Goal: Task Accomplishment & Management: Manage account settings

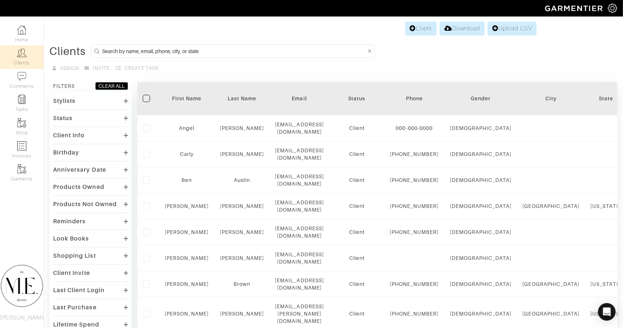
click at [203, 50] on input at bounding box center [234, 50] width 264 height 9
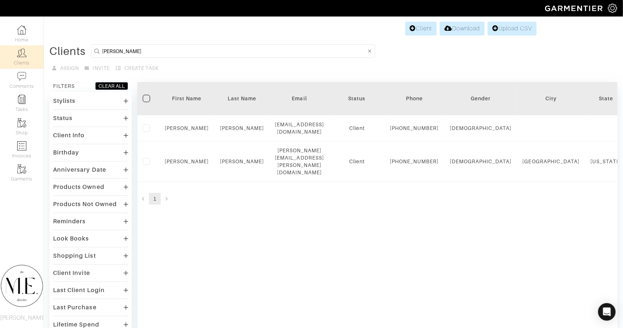
type input "[PERSON_NAME]"
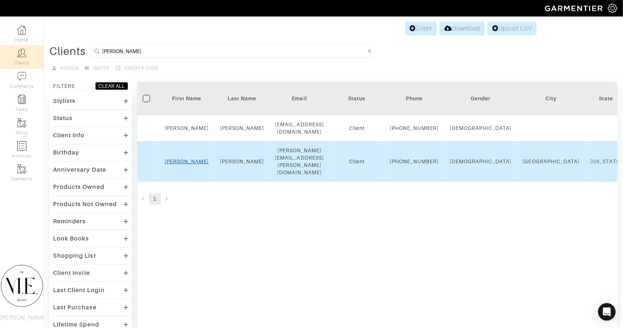
drag, startPoint x: 203, startPoint y: 49, endPoint x: 187, endPoint y: 163, distance: 114.6
click at [187, 163] on link "[PERSON_NAME]" at bounding box center [187, 161] width 44 height 6
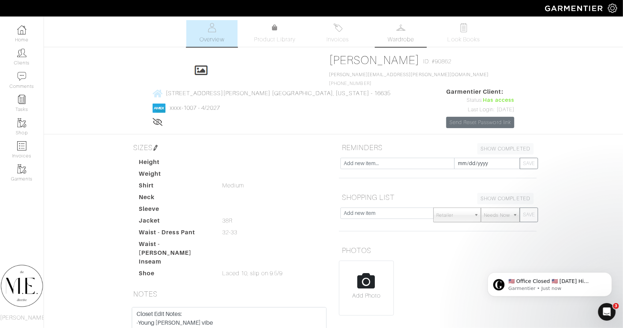
click at [410, 31] on link "Wardrobe" at bounding box center [400, 33] width 51 height 27
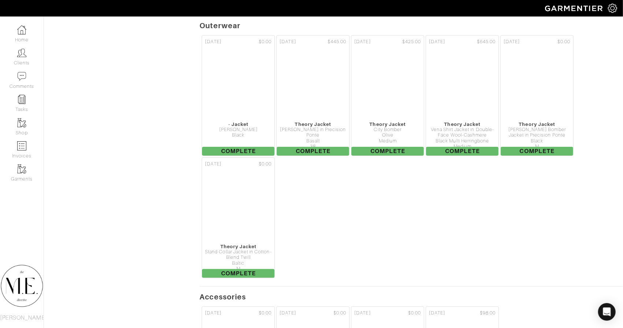
scroll to position [1709, 0]
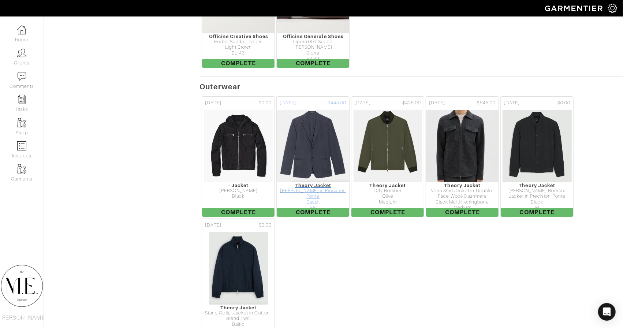
click at [335, 188] on div "Clinton Blazer in Precision Ponte" at bounding box center [313, 193] width 72 height 11
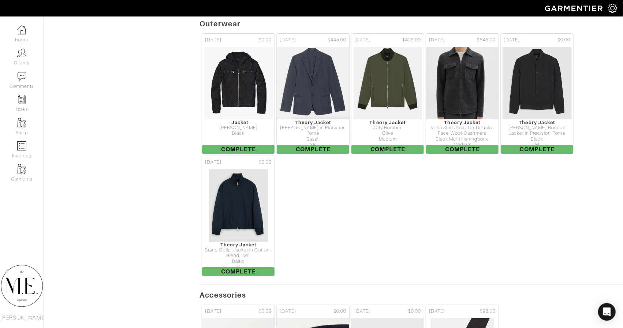
scroll to position [1795, 0]
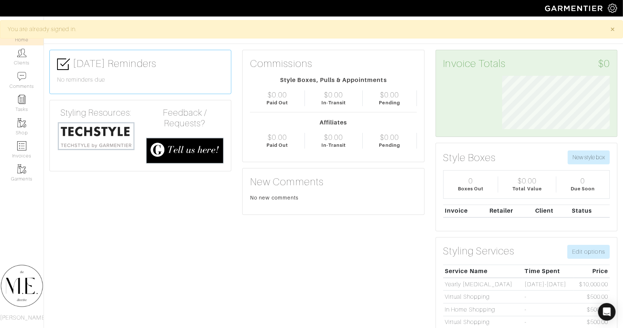
scroll to position [54, 118]
click at [20, 53] on img at bounding box center [21, 52] width 9 height 9
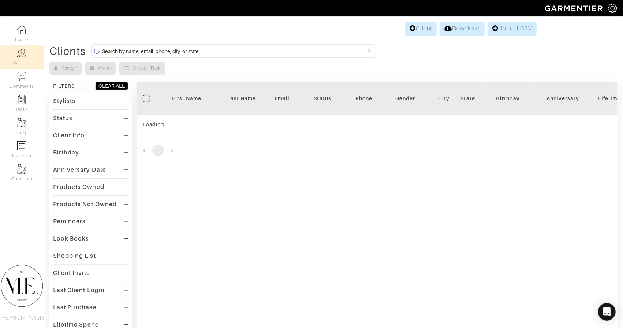
click at [180, 48] on input at bounding box center [234, 50] width 264 height 9
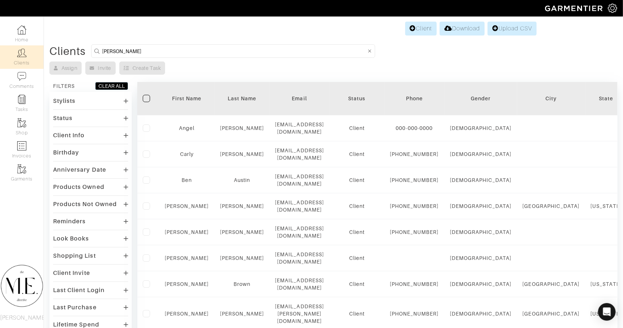
type input "[PERSON_NAME]"
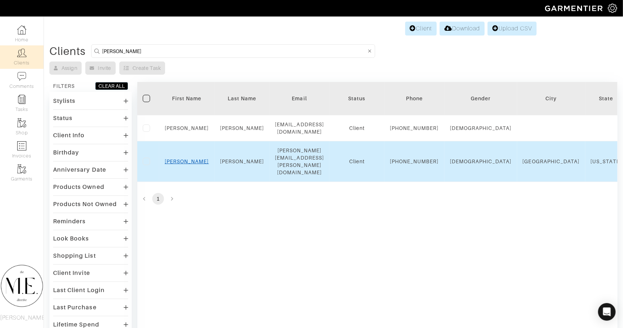
click at [186, 164] on link "[PERSON_NAME]" at bounding box center [187, 161] width 44 height 6
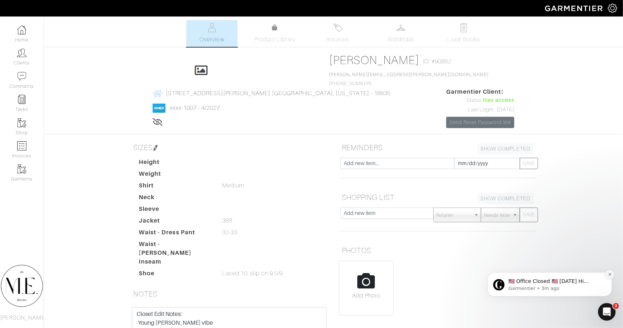
click at [608, 274] on icon "Dismiss notification" at bounding box center [610, 274] width 4 height 4
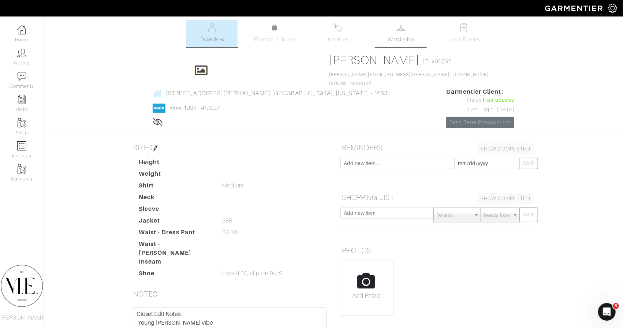
click at [384, 33] on link "Wardrobe" at bounding box center [400, 33] width 51 height 27
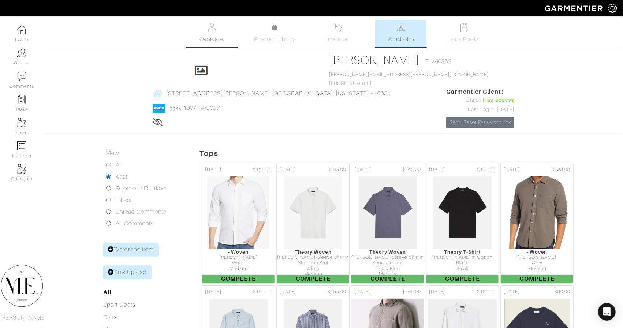
click at [222, 30] on link "Overview" at bounding box center [211, 33] width 51 height 27
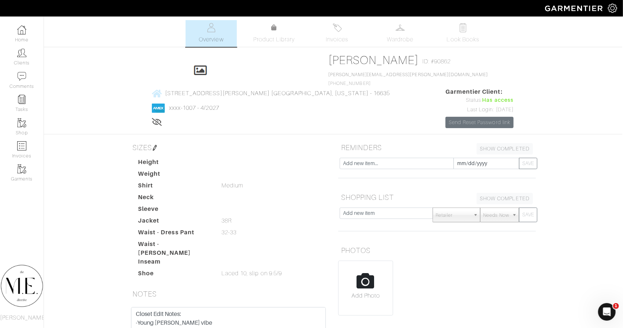
scroll to position [0, 1]
click at [414, 42] on link "Wardrobe" at bounding box center [399, 33] width 51 height 27
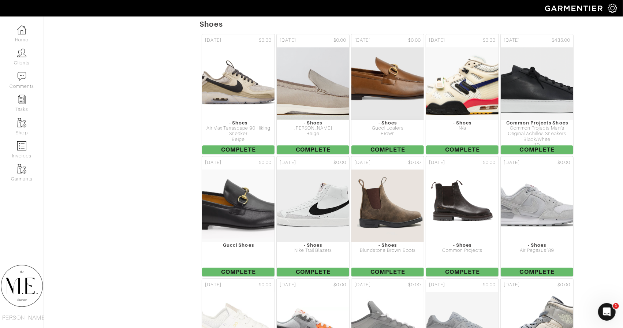
scroll to position [997, 0]
